Goal: Task Accomplishment & Management: Manage account settings

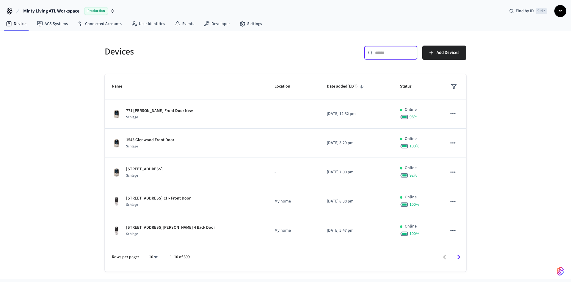
click at [378, 51] on input "text" at bounding box center [394, 53] width 39 height 6
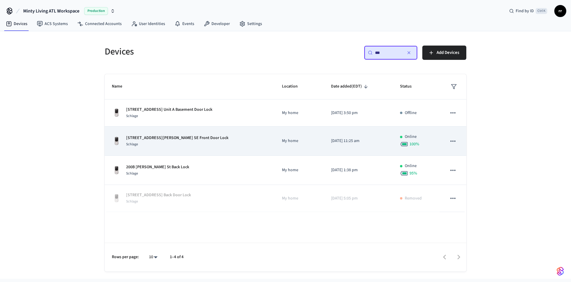
type input "***"
click at [162, 135] on p "[STREET_ADDRESS][PERSON_NAME] SE Front Door Lock" at bounding box center [177, 138] width 102 height 6
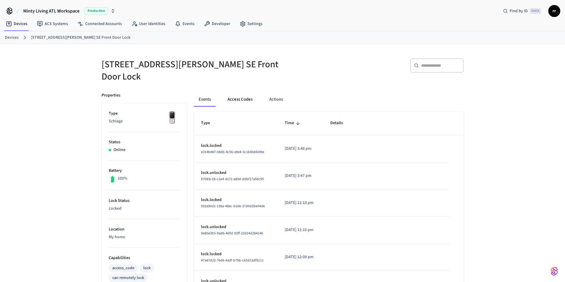
click at [238, 95] on button "Access Codes" at bounding box center [240, 99] width 35 height 14
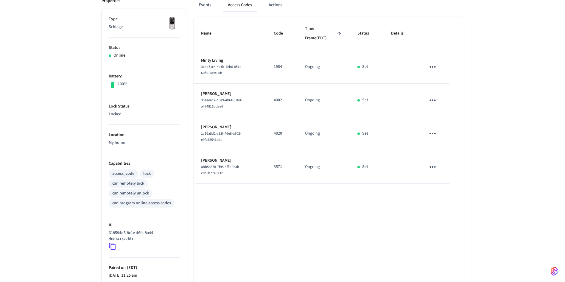
scroll to position [134, 0]
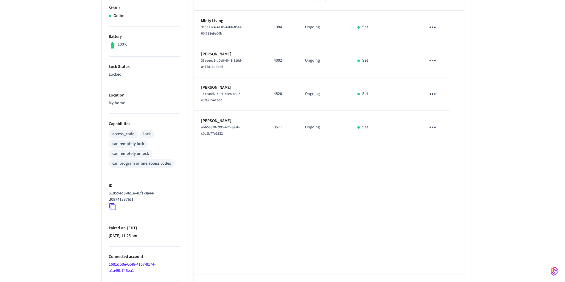
click at [436, 89] on icon "sticky table" at bounding box center [432, 93] width 9 height 9
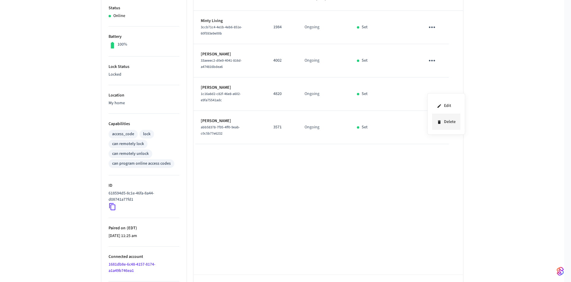
click at [450, 123] on li "Delete" at bounding box center [446, 122] width 28 height 16
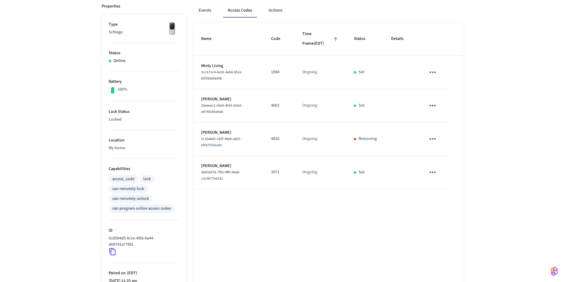
scroll to position [45, 0]
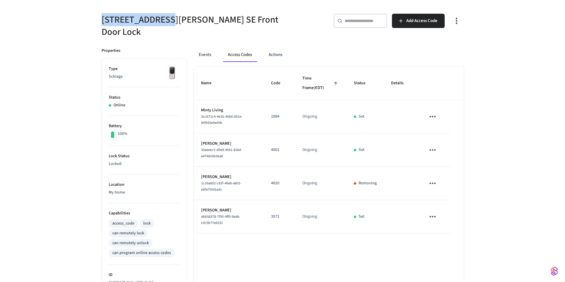
copy h5 "200B [PERSON_NAME]"
drag, startPoint x: 101, startPoint y: 19, endPoint x: 163, endPoint y: 20, distance: 61.6
click at [163, 20] on h5 "[STREET_ADDRESS][PERSON_NAME] SE Front Door Lock" at bounding box center [189, 26] width 177 height 24
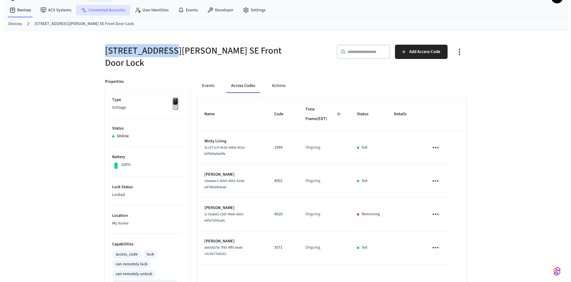
scroll to position [0, 0]
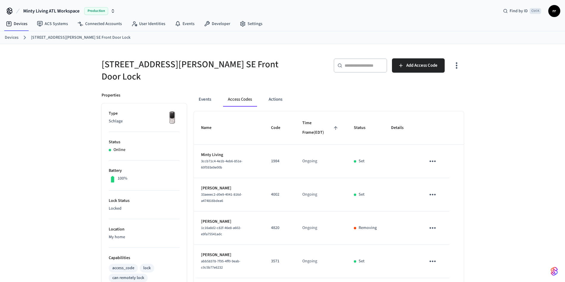
click at [4, 36] on div "Devices [STREET_ADDRESS][PERSON_NAME] SE Front Door Lock" at bounding box center [282, 37] width 565 height 13
click at [10, 42] on div "Devices [STREET_ADDRESS][PERSON_NAME] SE Front Door Lock" at bounding box center [282, 37] width 565 height 13
click at [11, 36] on link "Devices" at bounding box center [12, 38] width 14 height 6
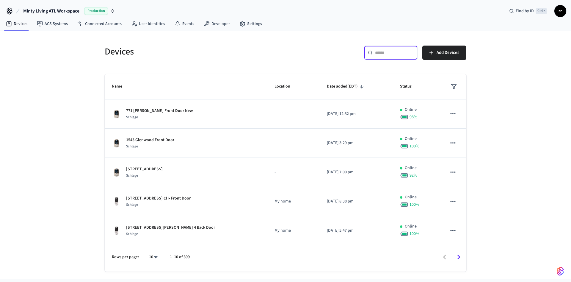
click at [385, 52] on input "text" at bounding box center [394, 53] width 39 height 6
paste input "**********"
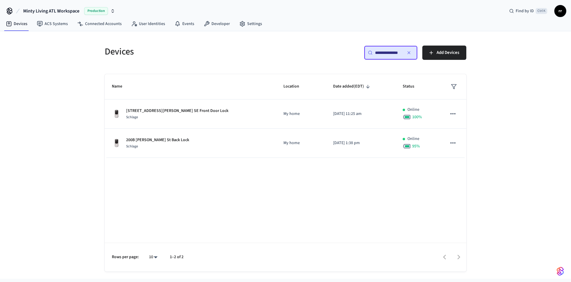
scroll to position [0, 1]
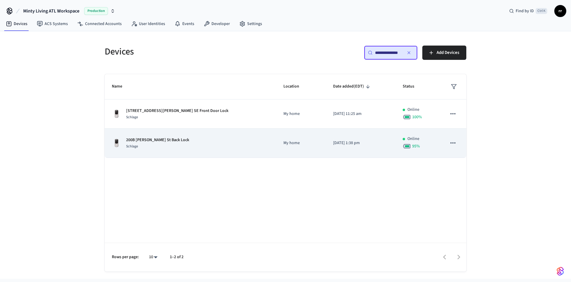
type input "**********"
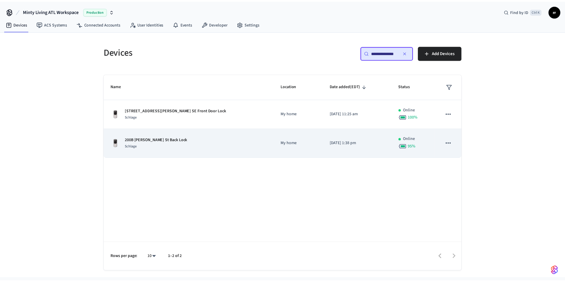
scroll to position [0, 0]
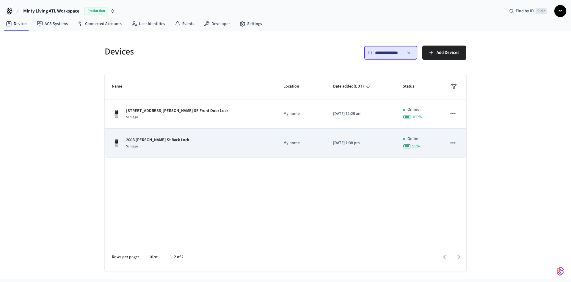
click at [155, 139] on p "200B [PERSON_NAME] St Back Lock" at bounding box center [157, 140] width 63 height 6
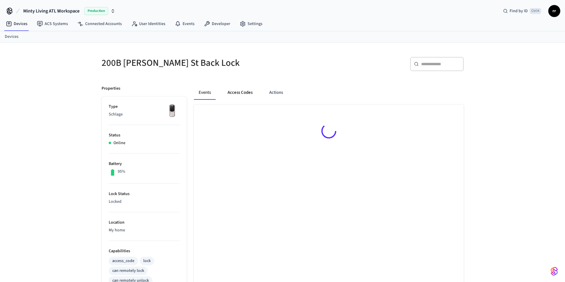
click at [241, 92] on button "Access Codes" at bounding box center [240, 92] width 35 height 14
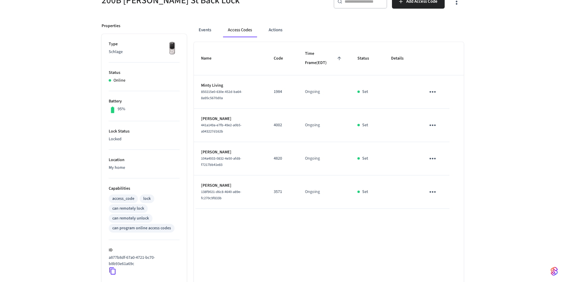
scroll to position [89, 0]
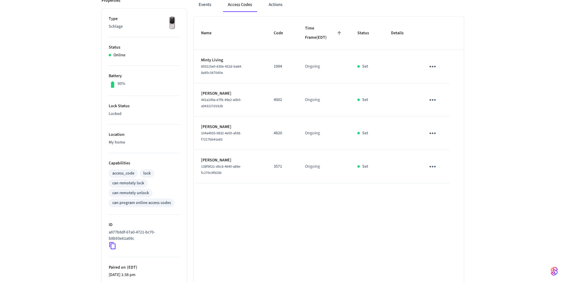
click at [432, 131] on icon "sticky table" at bounding box center [432, 133] width 9 height 9
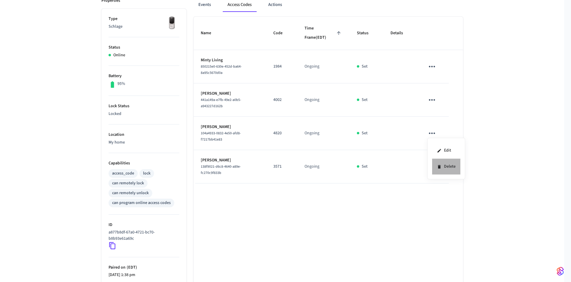
click at [443, 166] on li "Delete" at bounding box center [446, 167] width 28 height 16
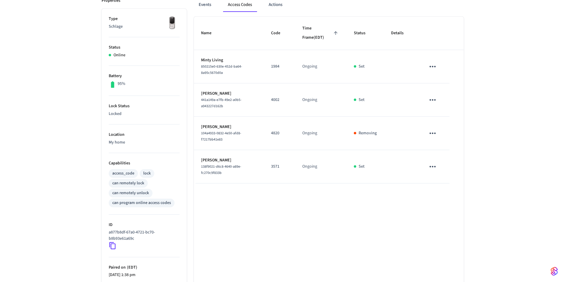
click at [282, 165] on p "3571" at bounding box center [279, 166] width 17 height 6
click at [277, 166] on p "3571" at bounding box center [279, 166] width 17 height 6
copy p "3571"
